Goal: Information Seeking & Learning: Learn about a topic

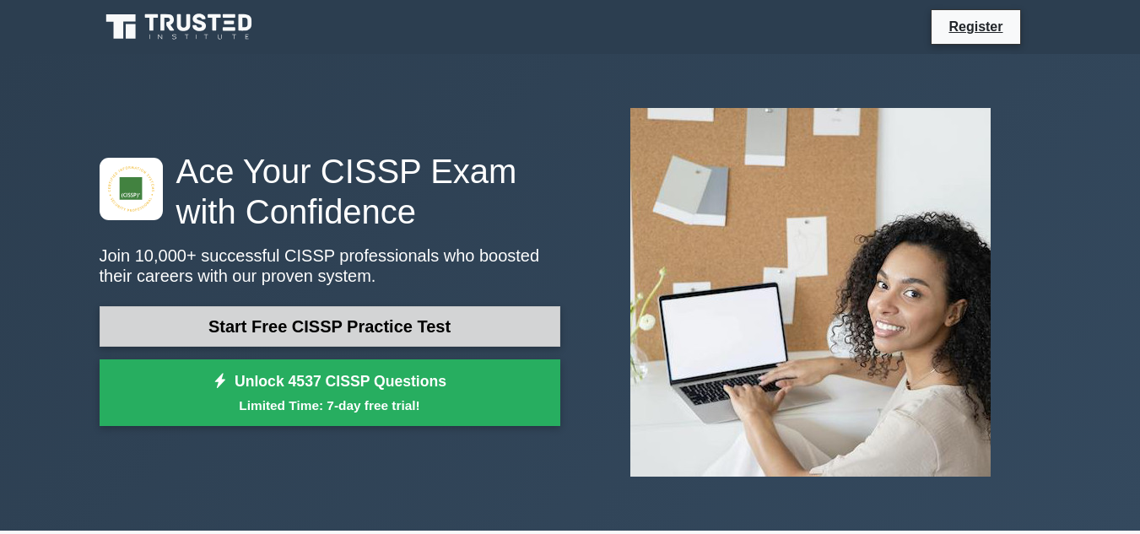
click at [504, 324] on link "Start Free CISSP Practice Test" at bounding box center [330, 326] width 461 height 41
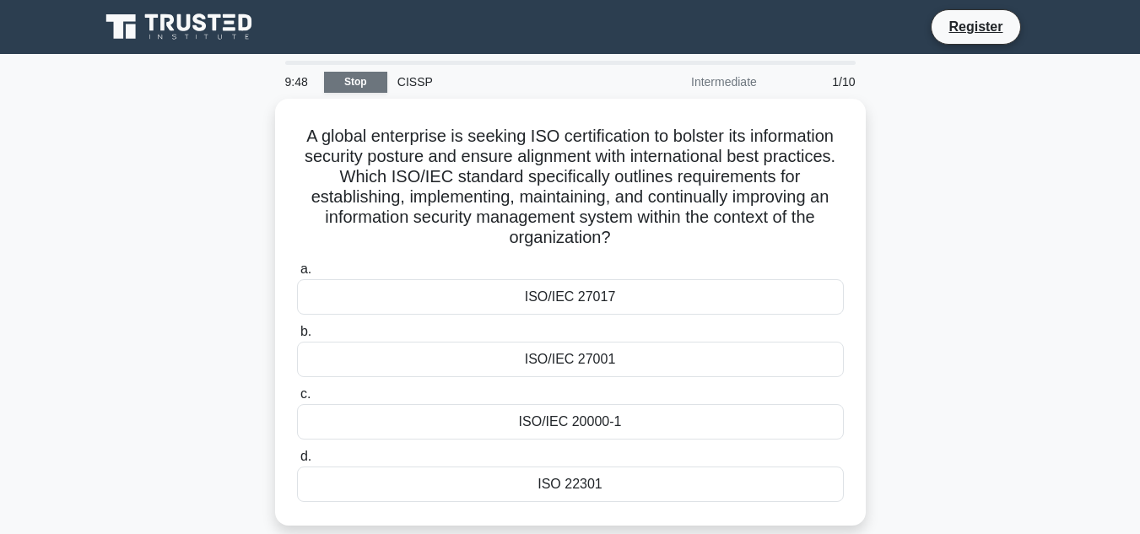
click at [350, 83] on link "Stop" at bounding box center [355, 82] width 63 height 21
